Goal: Task Accomplishment & Management: Use online tool/utility

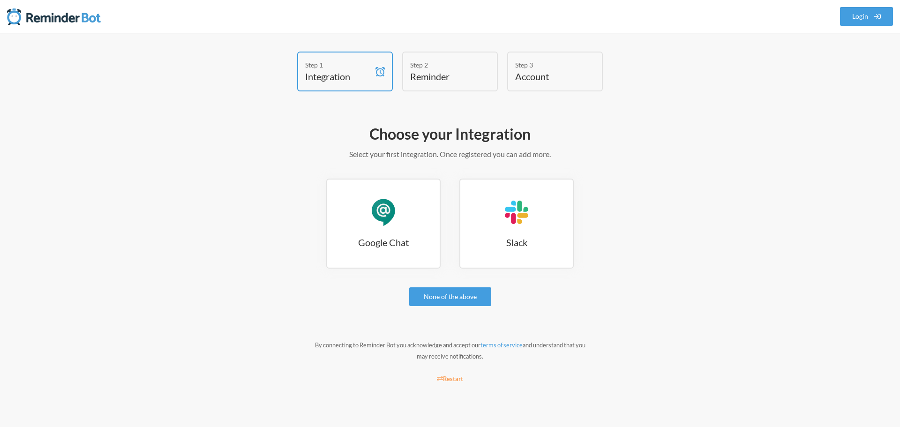
click at [427, 86] on div "Step 2 Reminder" at bounding box center [450, 72] width 96 height 40
click at [374, 81] on span at bounding box center [380, 72] width 14 height 38
click at [405, 226] on link "Google Chat Google Chat" at bounding box center [383, 224] width 114 height 90
click at [388, 210] on div "Google Chat" at bounding box center [383, 212] width 28 height 28
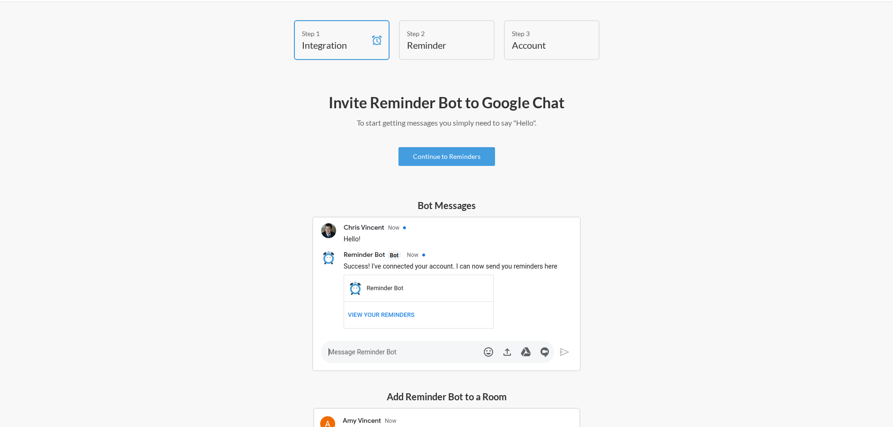
scroll to position [47, 0]
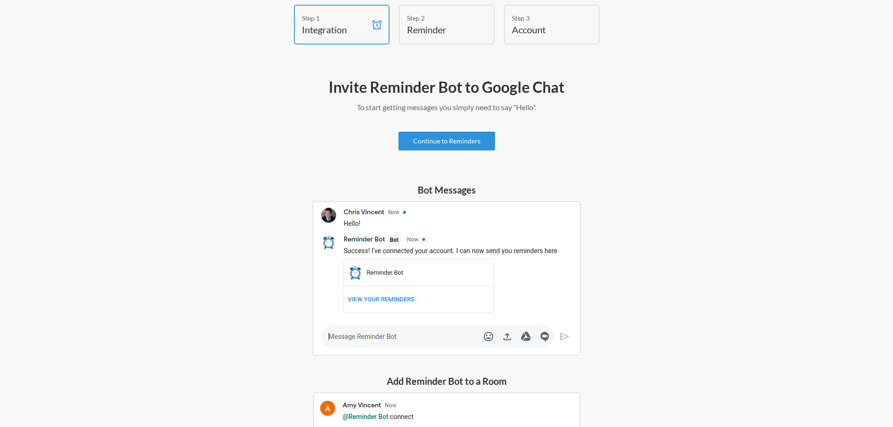
click at [471, 144] on link "Continue to Reminders" at bounding box center [447, 141] width 97 height 19
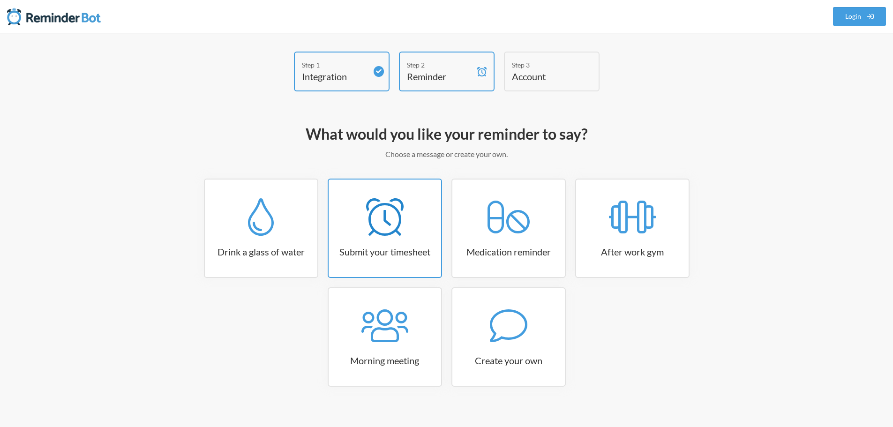
click at [396, 219] on icon at bounding box center [385, 217] width 38 height 38
select select "15:30:00"
select select "true"
select select "16:30:00"
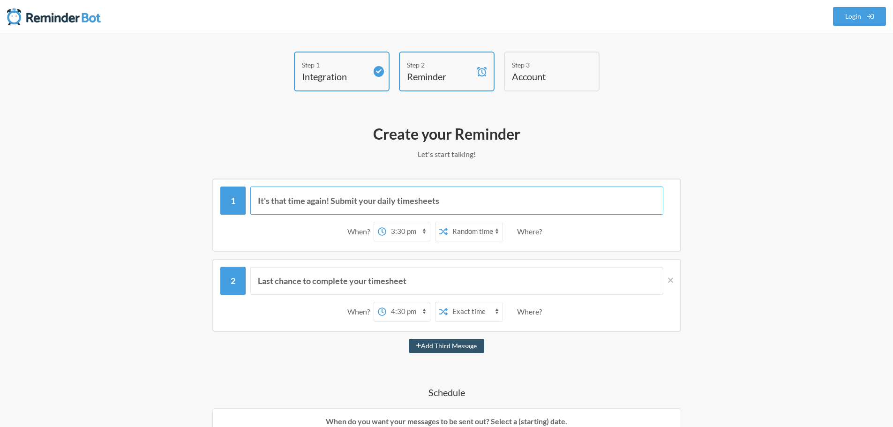
click at [336, 210] on input "It's that time again! Submit your daily timesheets" at bounding box center [456, 201] width 413 height 28
click at [289, 241] on div "When? 12:00 am 12:15 am 12:30 am 12:45 am 1:00 am 1:15 am 1:30 am 1:45 am 2:00 …" at bounding box center [446, 231] width 453 height 29
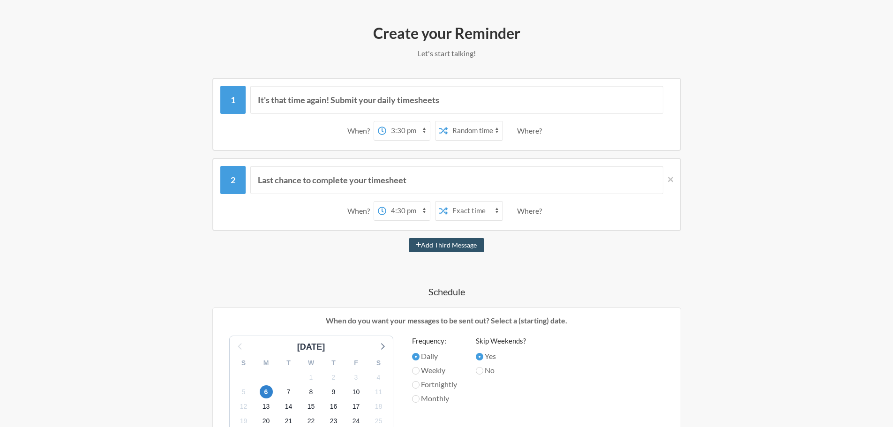
scroll to position [1, 0]
